Goal: Task Accomplishment & Management: Manage account settings

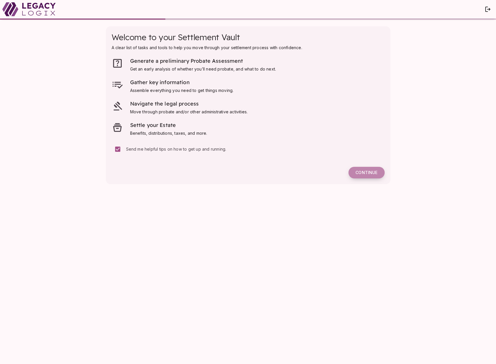
click at [365, 173] on span "Continue" at bounding box center [367, 172] width 22 height 5
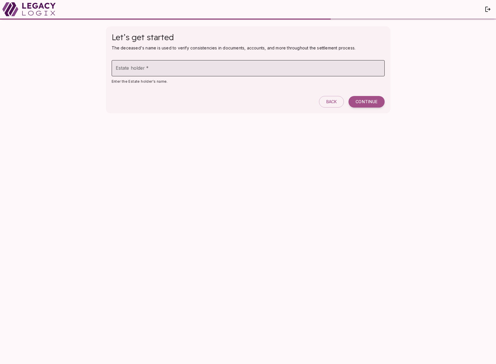
click at [149, 71] on input "Estate holder   *" at bounding box center [248, 68] width 273 height 16
type input "**********"
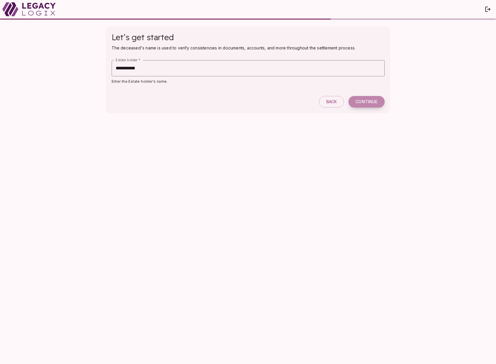
click at [368, 101] on span "Continue" at bounding box center [367, 101] width 22 height 5
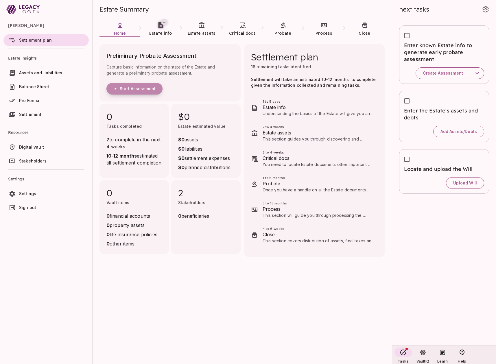
click at [142, 90] on span "Start Assessment" at bounding box center [138, 88] width 36 height 5
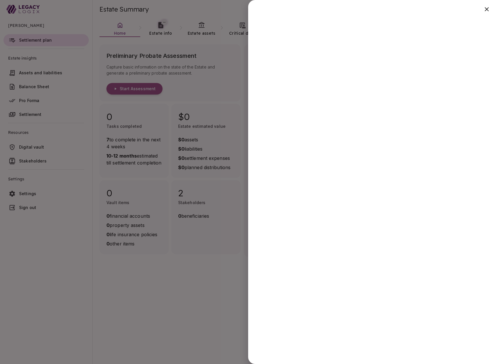
click at [181, 308] on div at bounding box center [248, 182] width 496 height 364
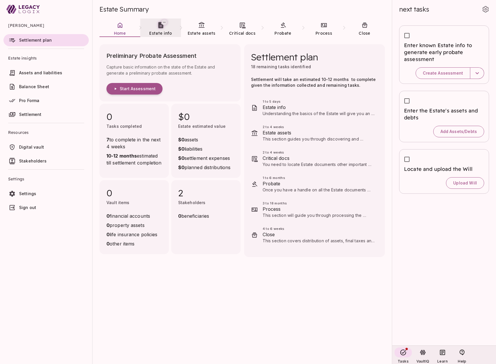
click at [159, 32] on span "Estate info" at bounding box center [160, 33] width 23 height 5
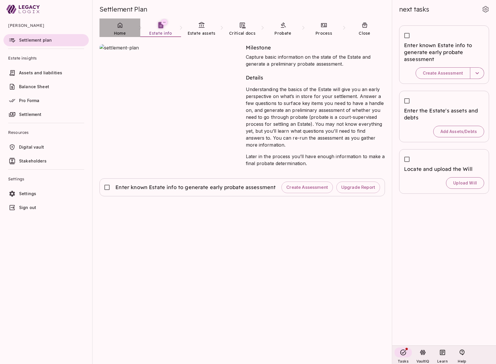
click at [120, 28] on icon at bounding box center [120, 25] width 7 height 7
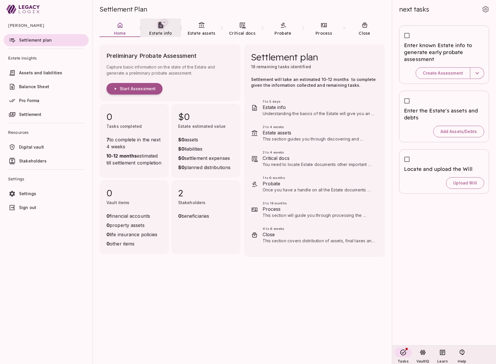
click at [161, 30] on span "Estate info" at bounding box center [160, 33] width 23 height 6
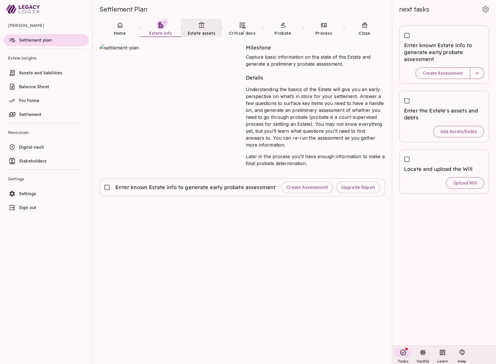
click at [203, 30] on span "Estate assets" at bounding box center [202, 33] width 28 height 6
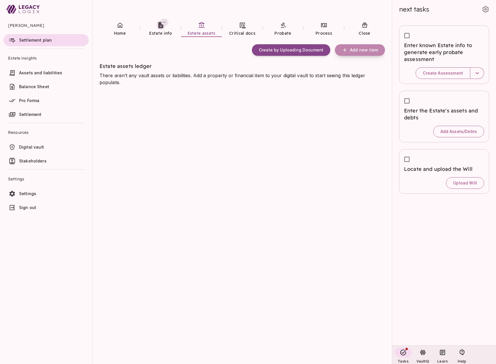
click at [359, 50] on span "Add new item" at bounding box center [364, 49] width 28 height 5
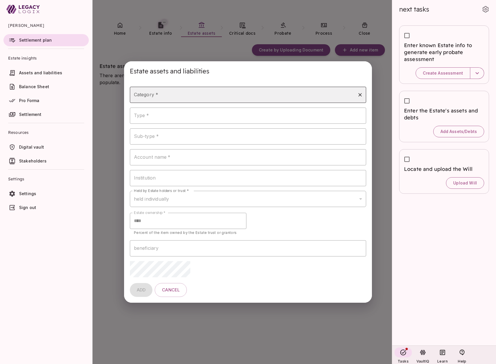
click at [182, 99] on input "Category *" at bounding box center [244, 94] width 223 height 11
click at [176, 111] on li "bank" at bounding box center [248, 110] width 237 height 10
type input "****"
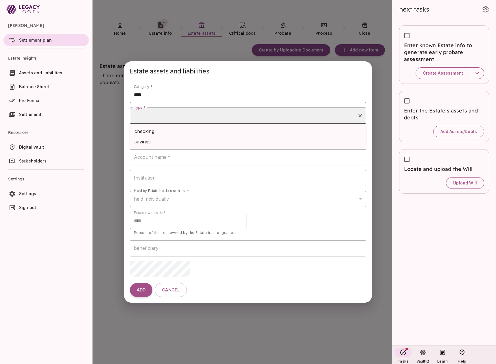
click at [174, 116] on input "Type *" at bounding box center [244, 115] width 223 height 11
click at [170, 133] on li "checking" at bounding box center [248, 131] width 237 height 10
type input "********"
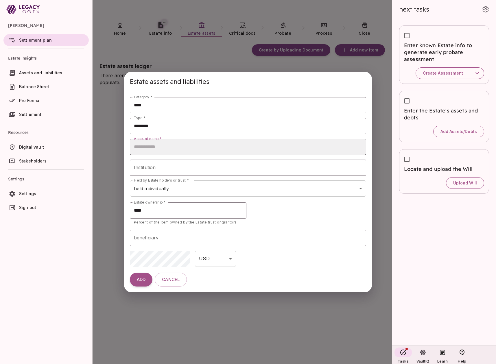
click at [169, 147] on input "Account name   *" at bounding box center [248, 147] width 237 height 16
type input "**********"
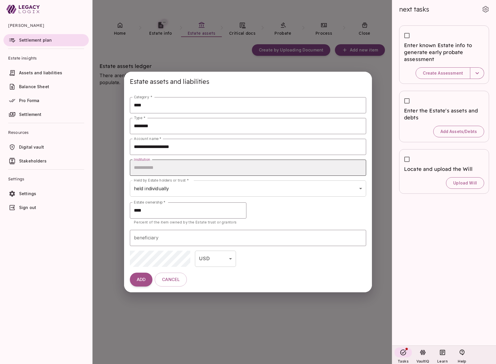
click at [164, 168] on input "Institution" at bounding box center [248, 168] width 237 height 16
type input "**********"
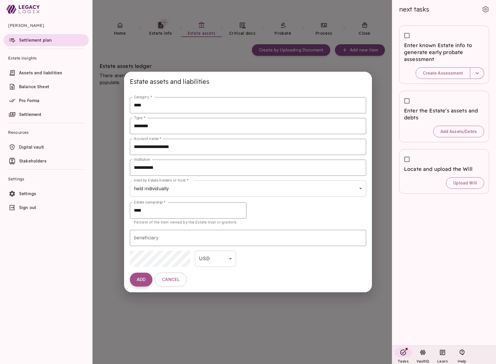
click at [140, 283] on button "ADD" at bounding box center [141, 280] width 23 height 14
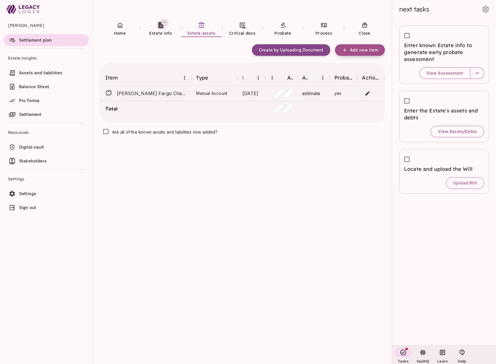
click at [357, 50] on span "Add new item" at bounding box center [364, 49] width 28 height 5
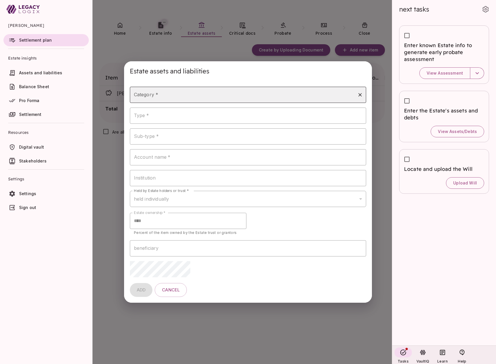
click at [181, 93] on input "Category *" at bounding box center [244, 94] width 223 height 11
click at [164, 172] on li "mortgage" at bounding box center [248, 173] width 237 height 10
type input "********"
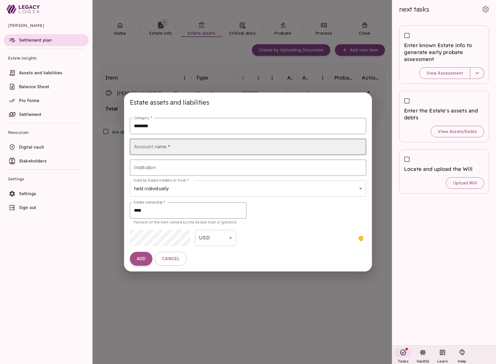
click at [161, 145] on input "Account name   *" at bounding box center [248, 147] width 237 height 16
click at [173, 147] on input "Account name   *" at bounding box center [248, 147] width 237 height 16
type input "**********"
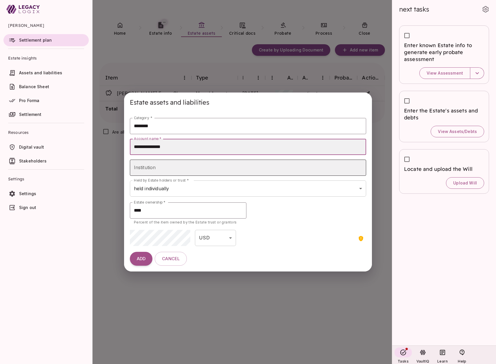
click at [157, 167] on input "Institution" at bounding box center [248, 168] width 237 height 16
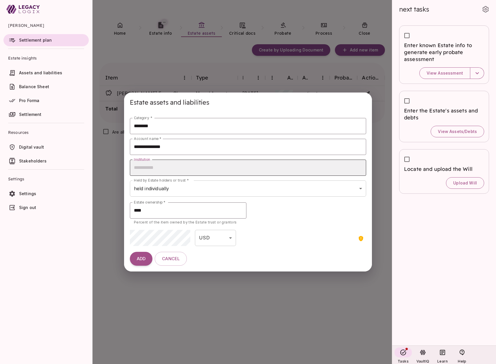
type input "**********"
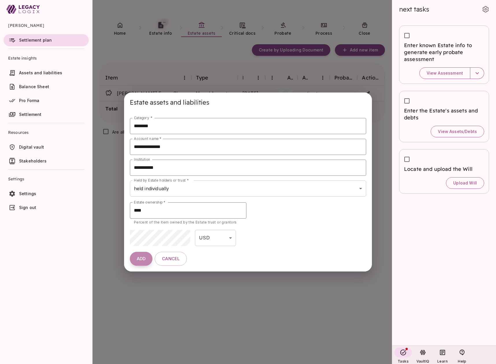
click at [142, 260] on span "ADD" at bounding box center [141, 258] width 9 height 5
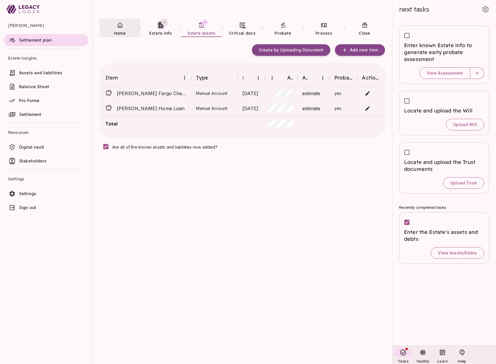
click at [119, 29] on link "Home" at bounding box center [120, 29] width 41 height 21
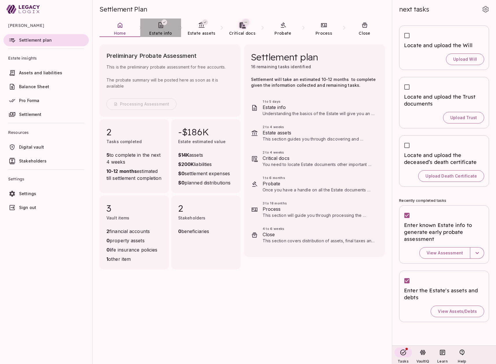
click at [162, 30] on link "Estate info" at bounding box center [160, 29] width 41 height 21
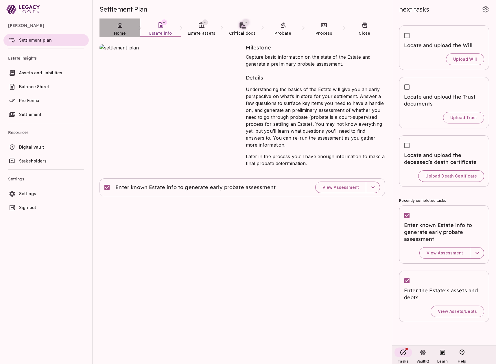
click at [122, 32] on span "Home" at bounding box center [120, 33] width 12 height 5
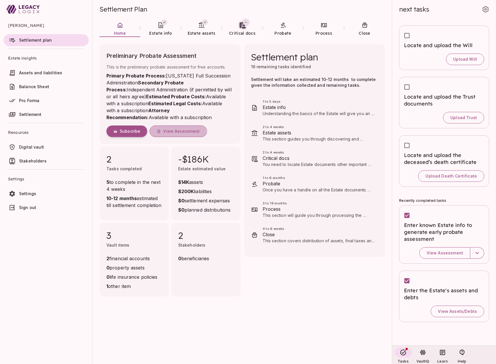
click at [174, 132] on span "View Assessment" at bounding box center [181, 131] width 36 height 5
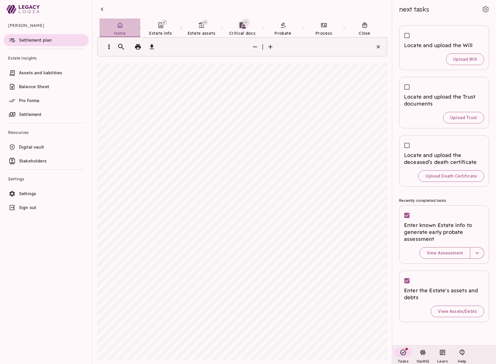
click at [122, 27] on icon at bounding box center [120, 25] width 7 height 7
click at [162, 24] on icon at bounding box center [160, 25] width 7 height 7
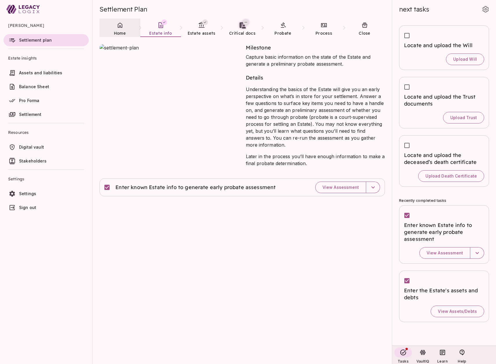
click at [118, 27] on icon at bounding box center [120, 25] width 7 height 7
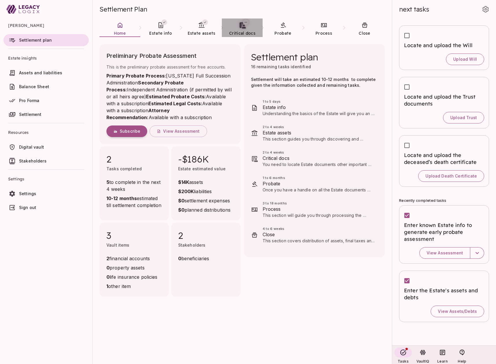
click at [238, 30] on span "Critical docs" at bounding box center [242, 33] width 26 height 6
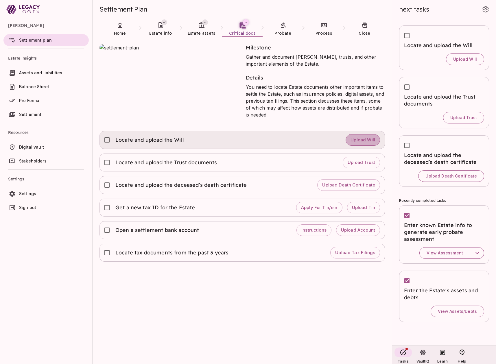
click at [360, 141] on span "Upload Will" at bounding box center [363, 139] width 25 height 5
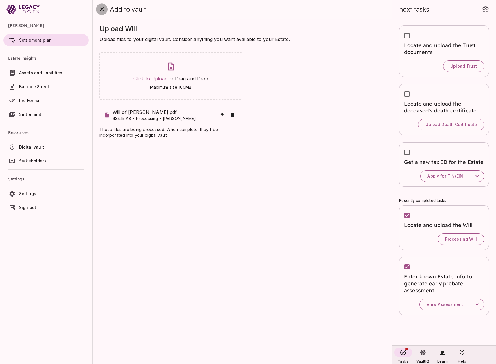
click at [101, 11] on icon "close" at bounding box center [101, 9] width 7 height 7
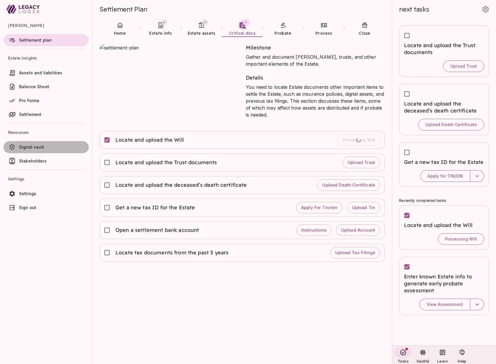
click at [36, 148] on span "Digital vault" at bounding box center [31, 147] width 25 height 5
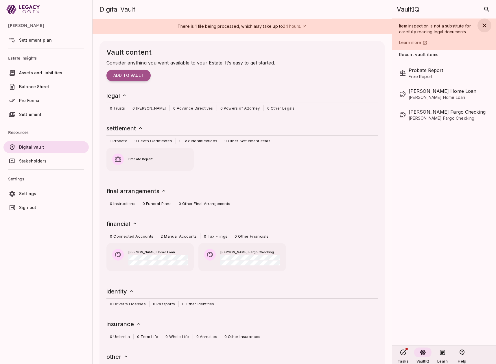
click at [485, 26] on icon "button" at bounding box center [484, 25] width 7 height 7
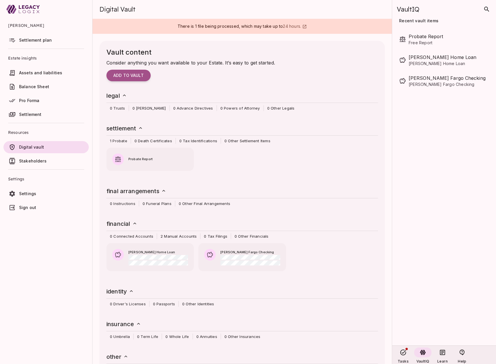
click at [40, 41] on span "Settlement plan" at bounding box center [35, 40] width 33 height 5
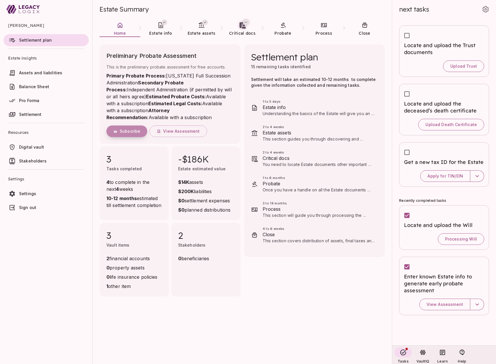
click at [132, 132] on span "Subscribe" at bounding box center [130, 131] width 21 height 5
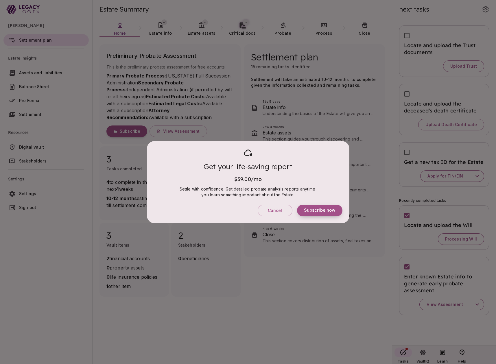
click at [316, 210] on span "Subscribe now" at bounding box center [320, 210] width 32 height 5
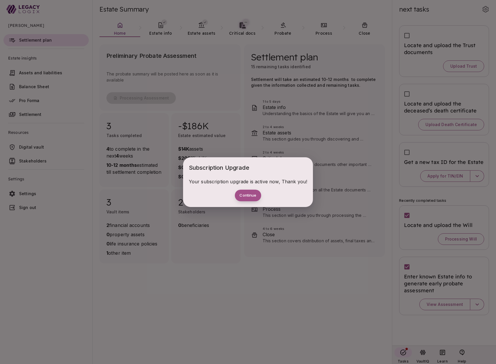
click at [252, 195] on button "Continue" at bounding box center [248, 196] width 26 height 12
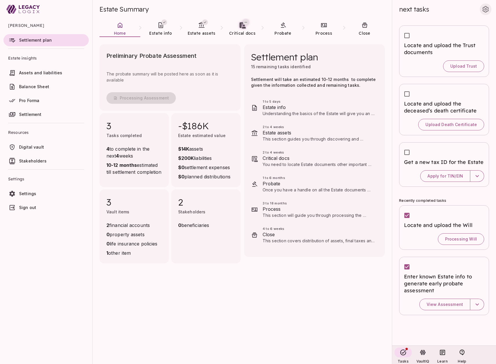
click at [486, 9] on icon "button" at bounding box center [486, 9] width 7 height 7
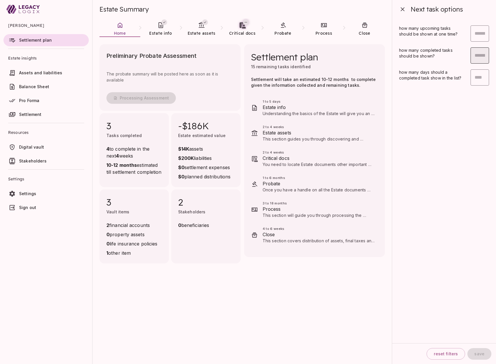
click at [483, 56] on input "*" at bounding box center [480, 55] width 19 height 16
type input "*"
click at [479, 354] on span "save" at bounding box center [480, 354] width 10 height 5
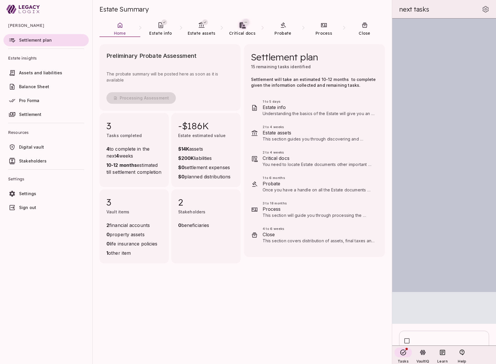
scroll to position [35, 0]
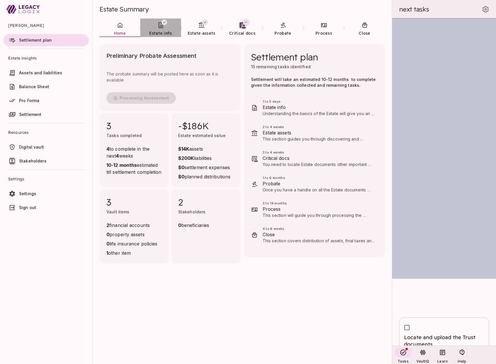
click at [161, 30] on link "Estate info" at bounding box center [160, 29] width 41 height 21
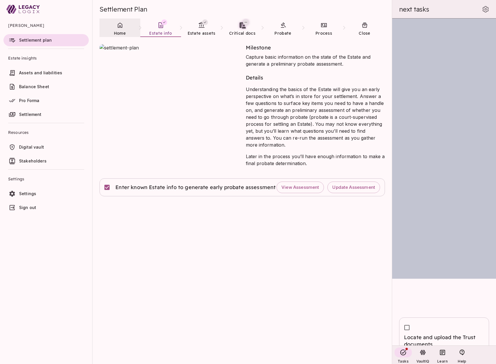
click at [122, 30] on link "Home" at bounding box center [120, 29] width 41 height 21
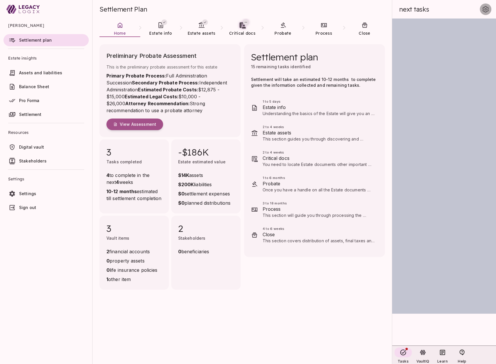
click at [486, 9] on icon "button" at bounding box center [486, 9] width 7 height 7
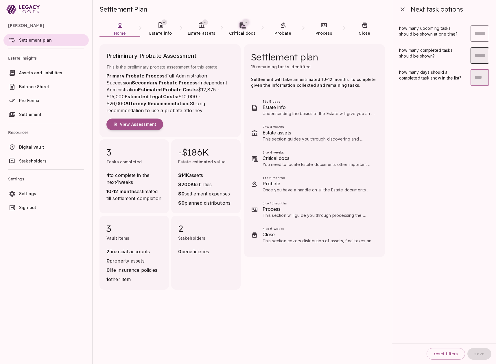
click at [480, 55] on input "*" at bounding box center [480, 55] width 19 height 16
type input "*"
click at [477, 350] on button "save" at bounding box center [480, 355] width 24 height 12
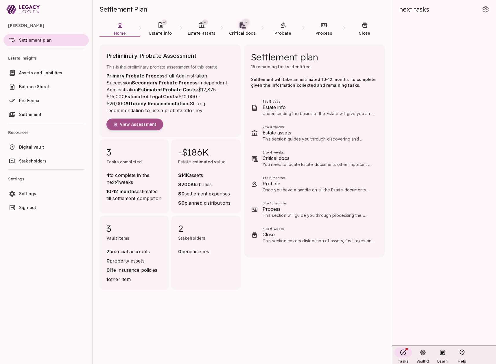
click at [27, 207] on span "Sign out" at bounding box center [27, 207] width 17 height 5
